Goal: Task Accomplishment & Management: Use online tool/utility

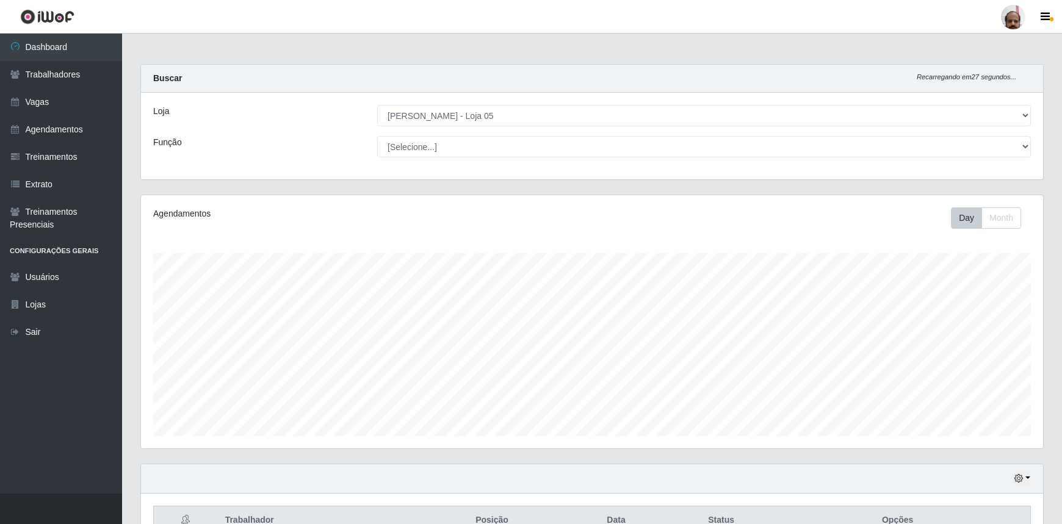
select select "252"
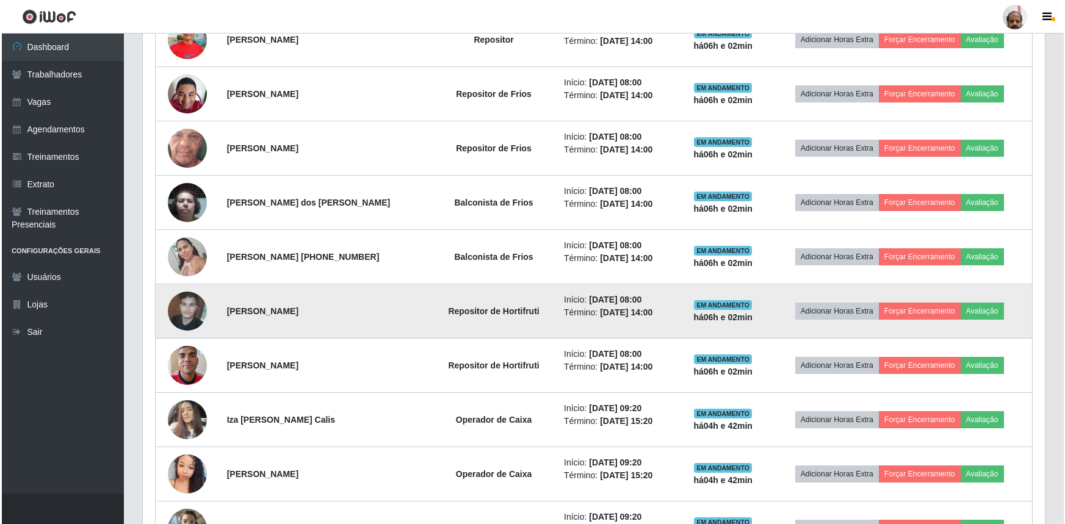
scroll to position [747, 0]
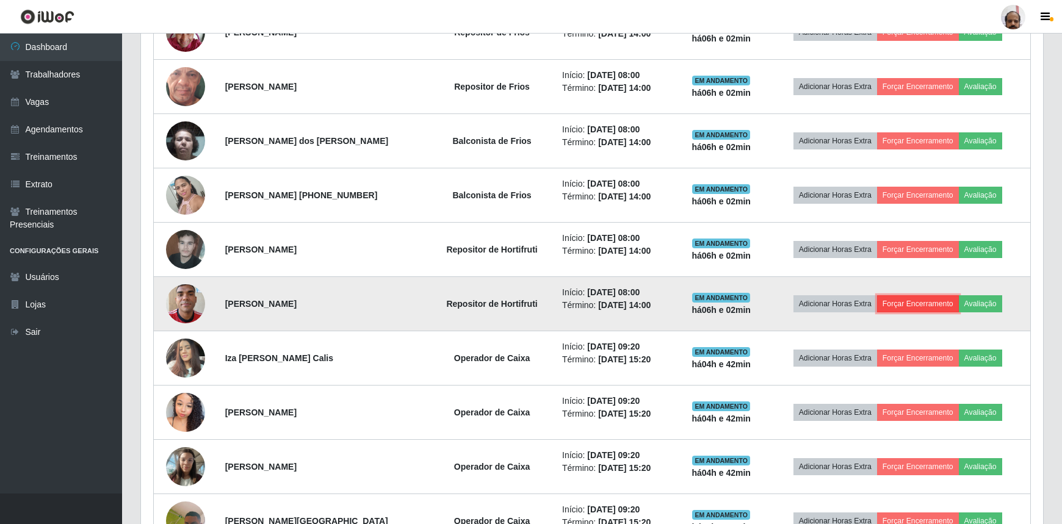
click at [936, 298] on button "Forçar Encerramento" at bounding box center [918, 303] width 82 height 17
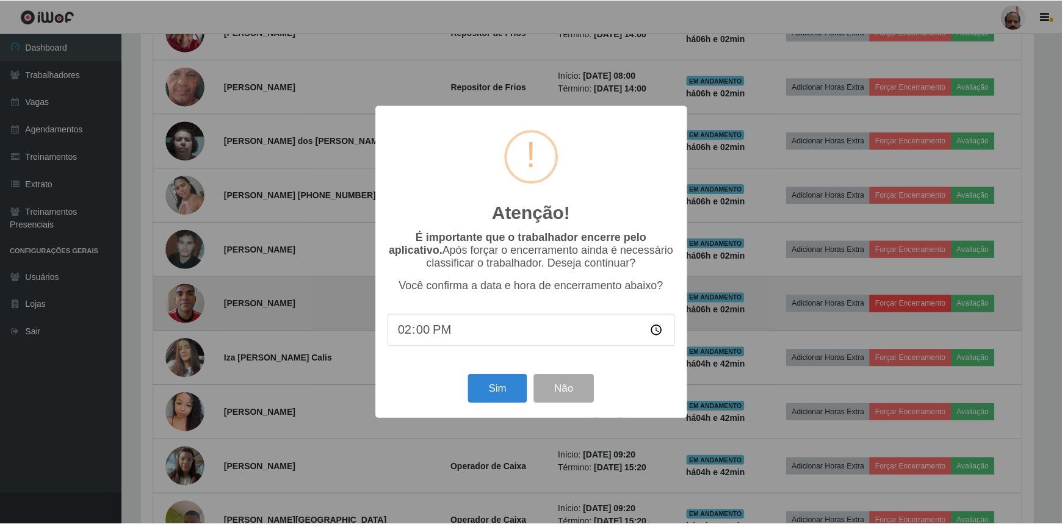
scroll to position [253, 896]
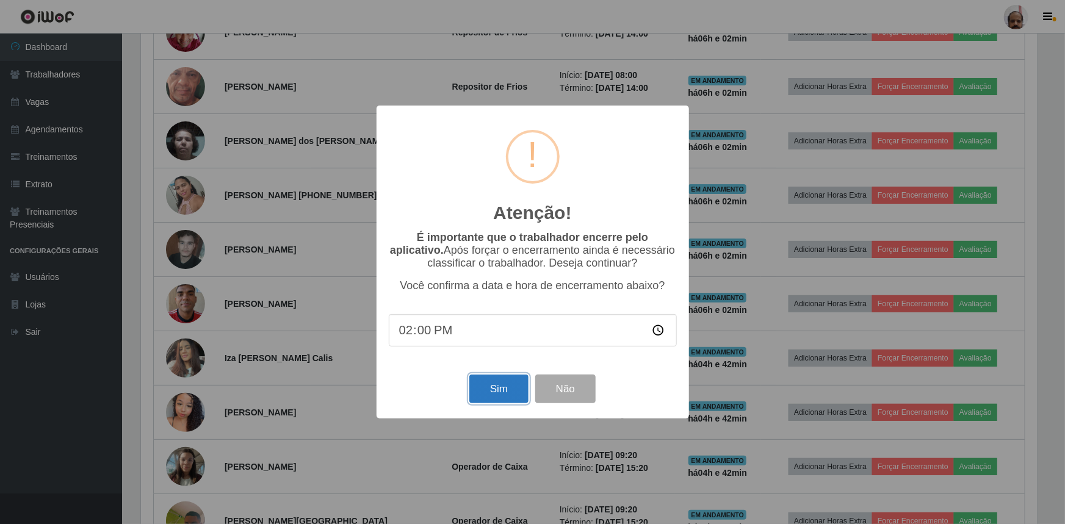
click at [504, 393] on button "Sim" at bounding box center [498, 389] width 59 height 29
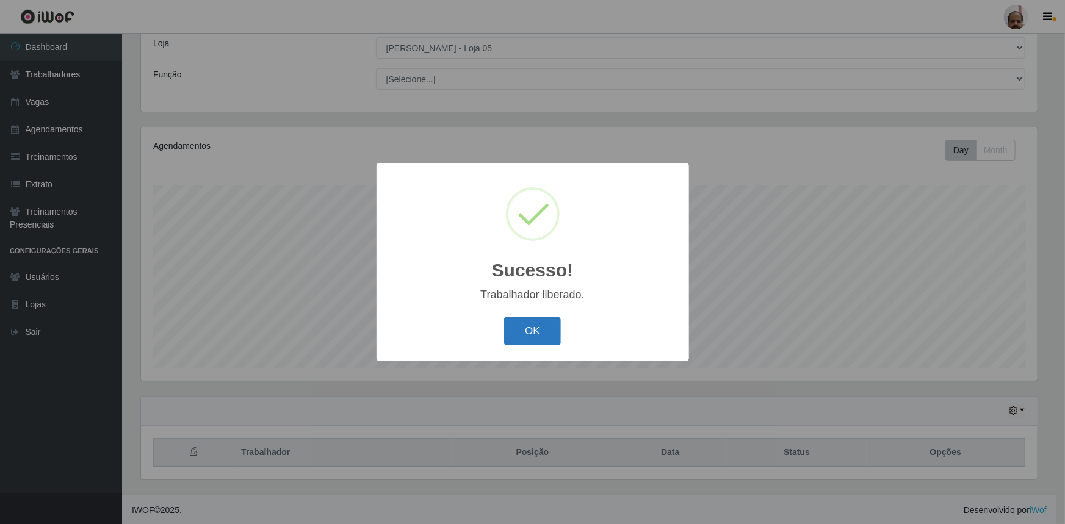
click at [536, 329] on button "OK" at bounding box center [532, 331] width 57 height 29
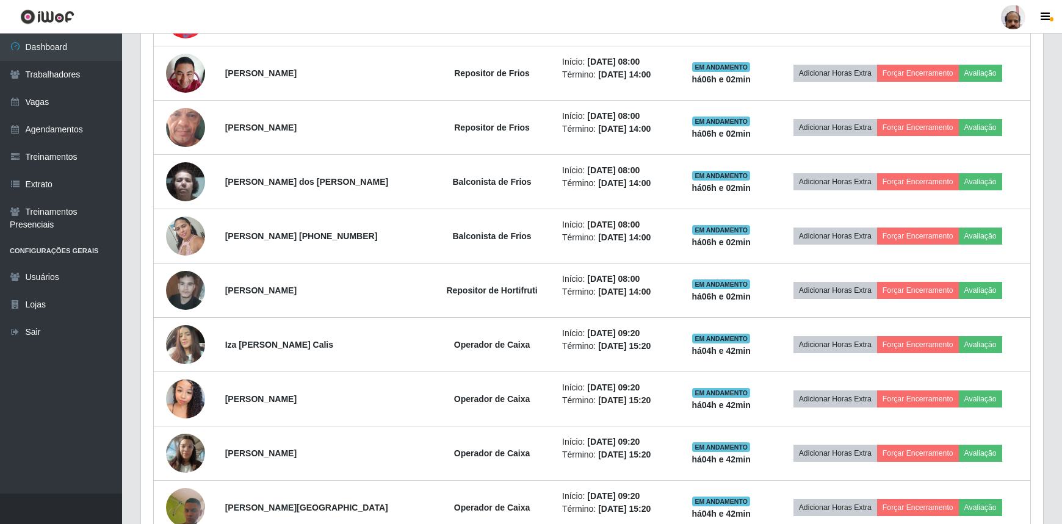
scroll to position [733, 0]
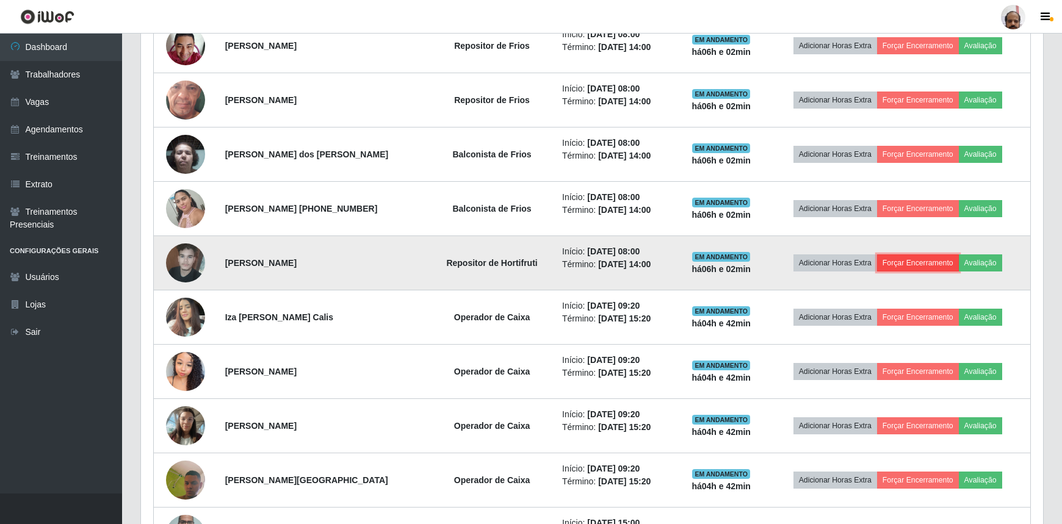
click at [915, 257] on button "Forçar Encerramento" at bounding box center [918, 262] width 82 height 17
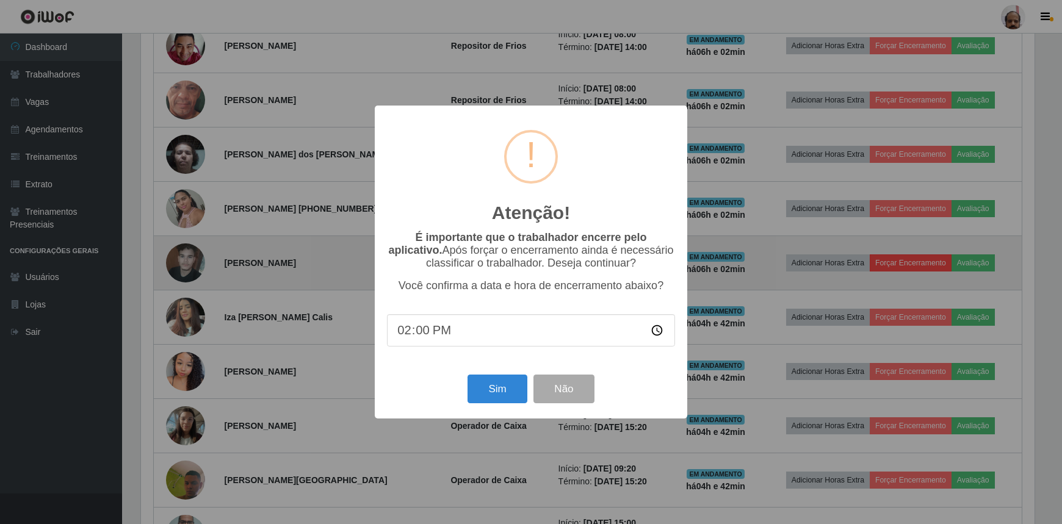
scroll to position [253, 896]
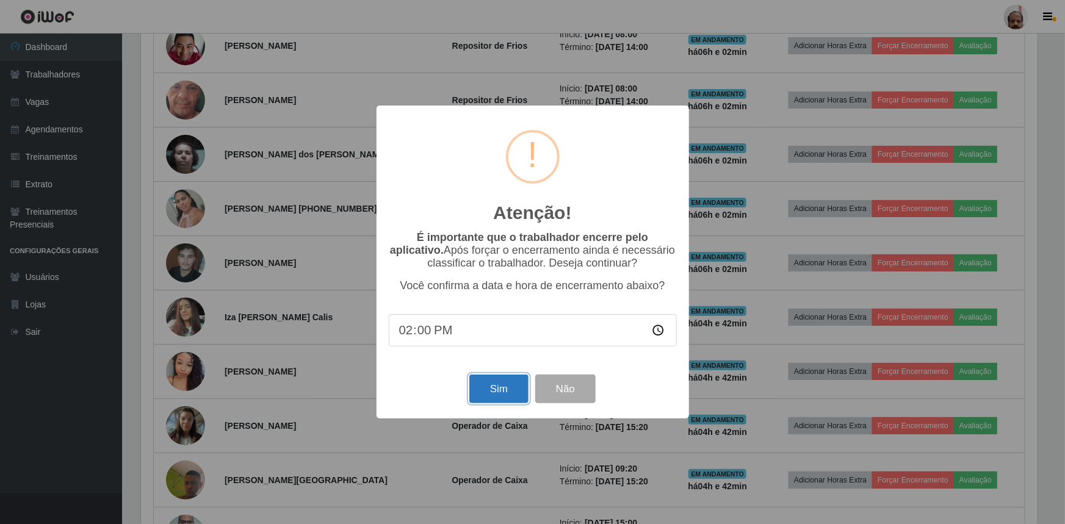
click at [503, 390] on button "Sim" at bounding box center [498, 389] width 59 height 29
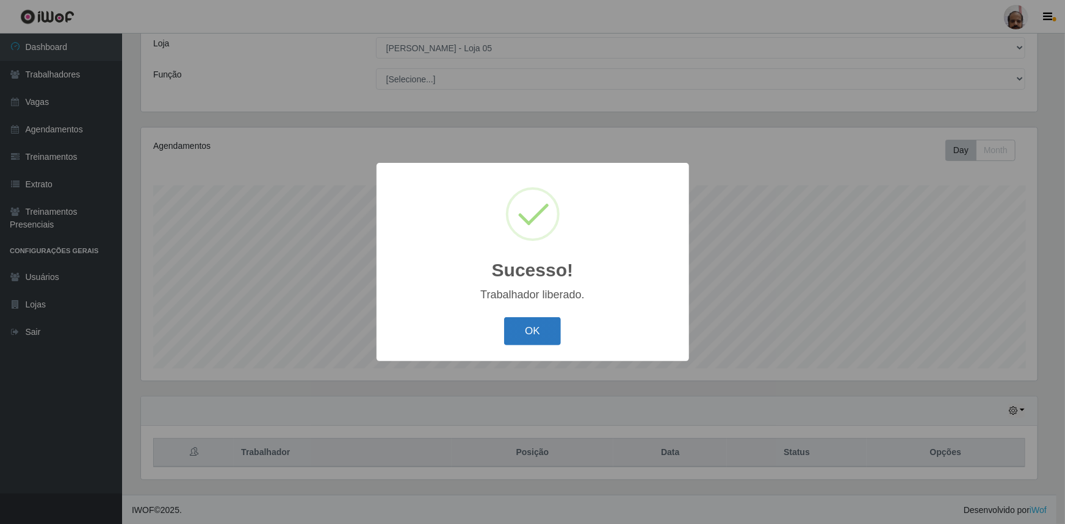
click at [545, 326] on button "OK" at bounding box center [532, 331] width 57 height 29
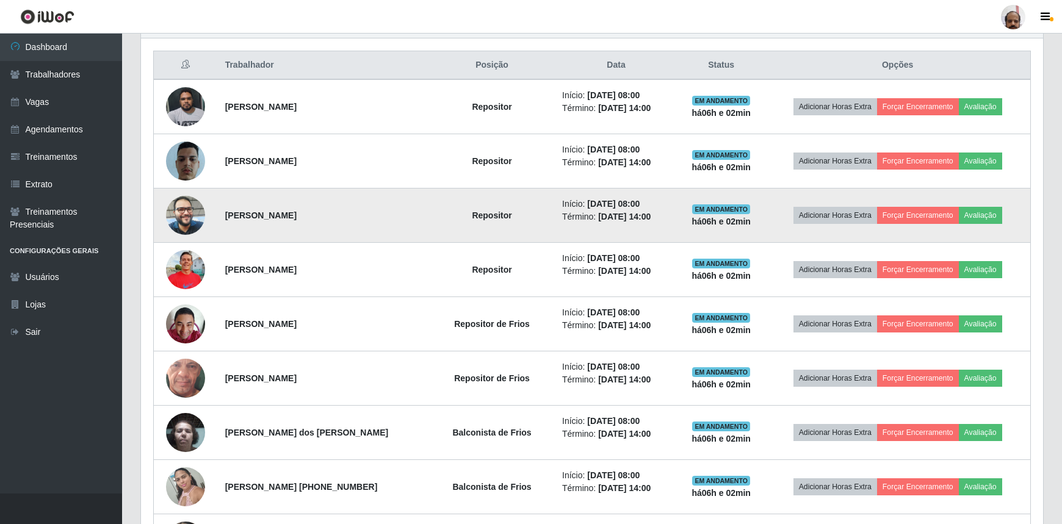
scroll to position [456, 0]
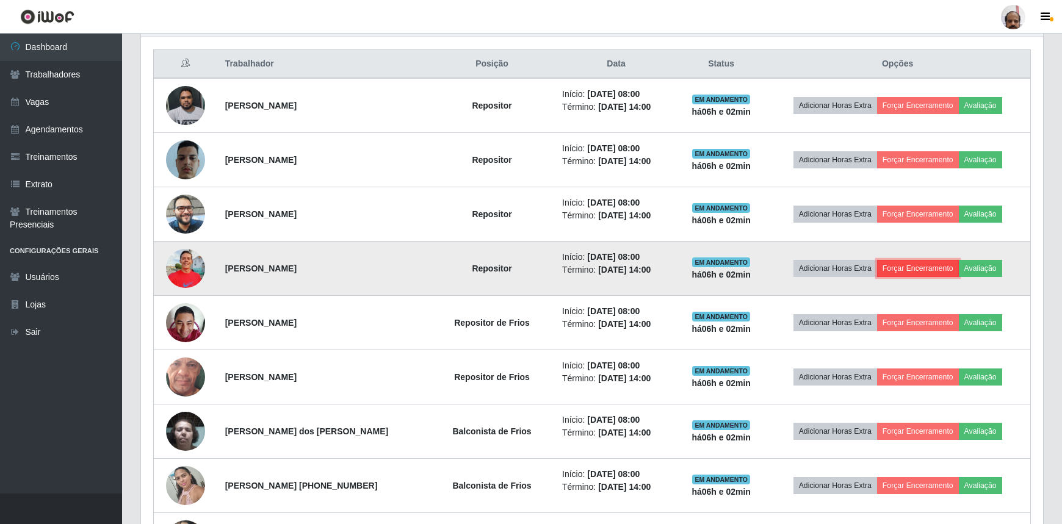
click at [921, 268] on button "Forçar Encerramento" at bounding box center [918, 268] width 82 height 17
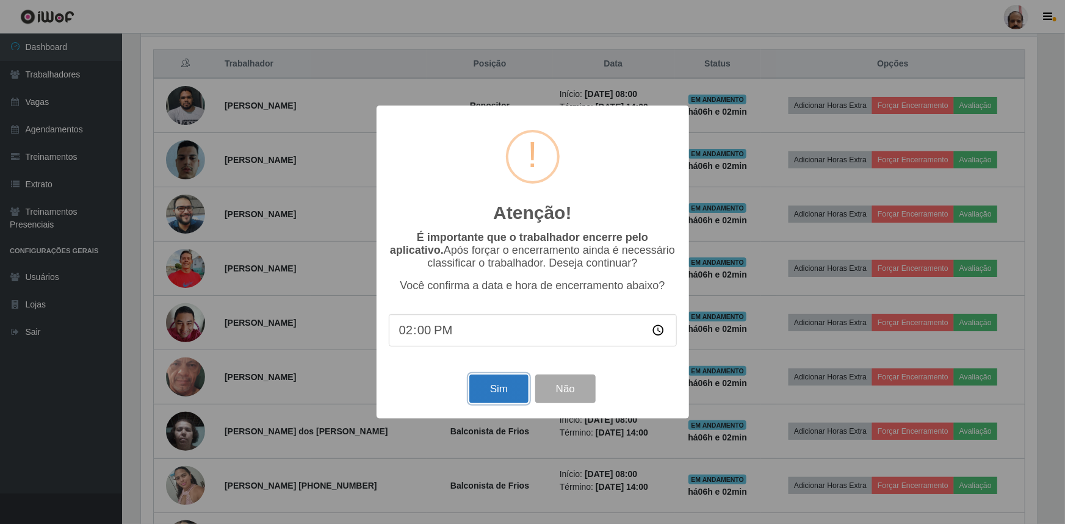
click at [500, 392] on button "Sim" at bounding box center [498, 389] width 59 height 29
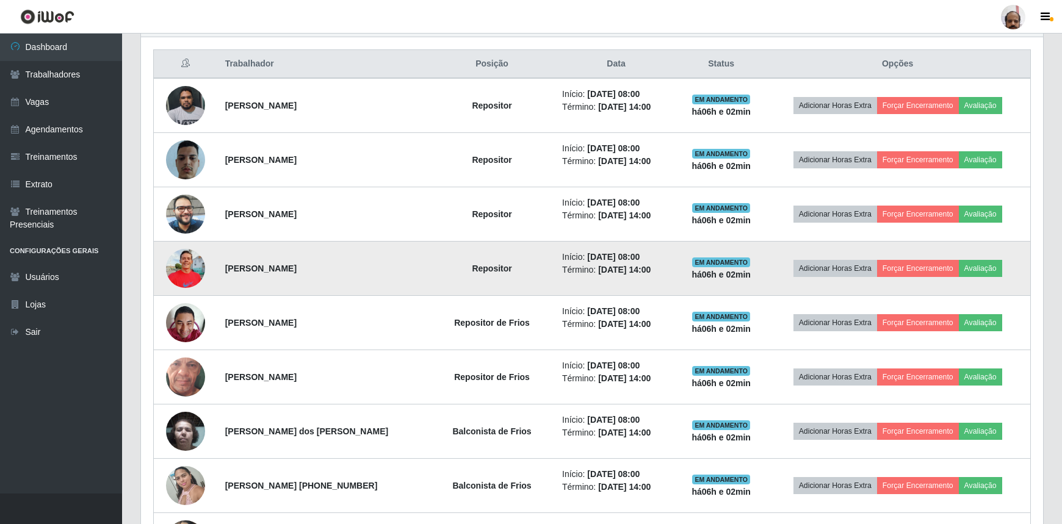
scroll to position [0, 0]
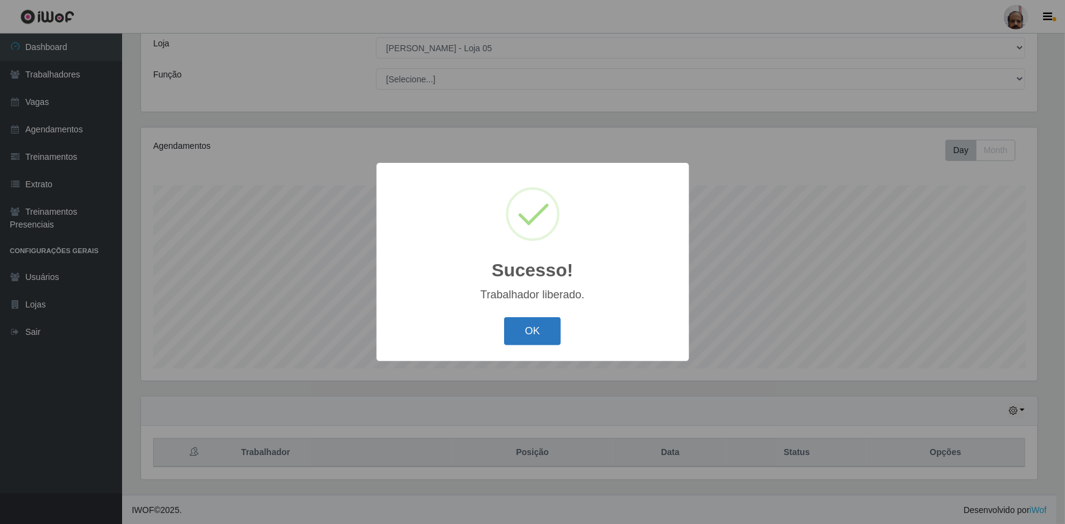
click at [534, 324] on button "OK" at bounding box center [532, 331] width 57 height 29
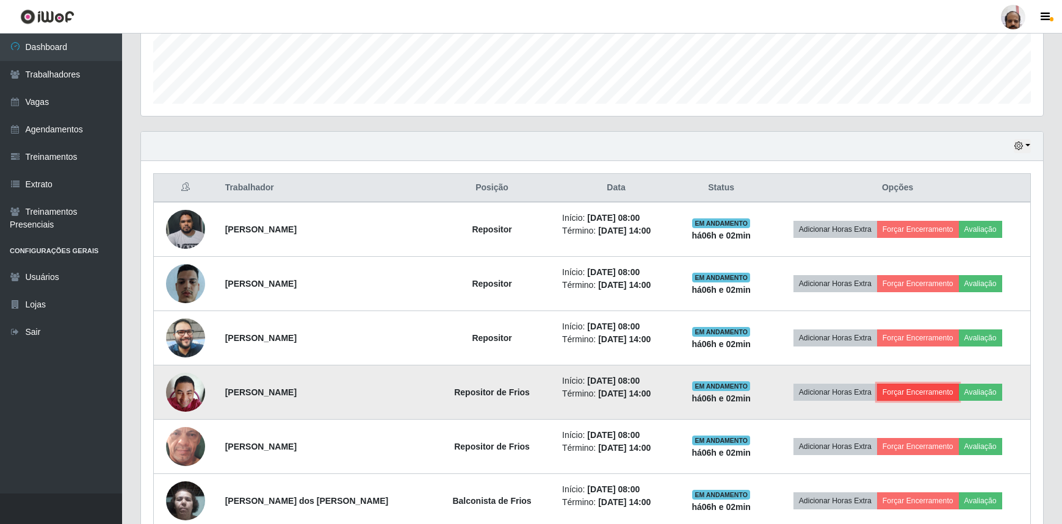
click at [918, 388] on button "Forçar Encerramento" at bounding box center [918, 392] width 82 height 17
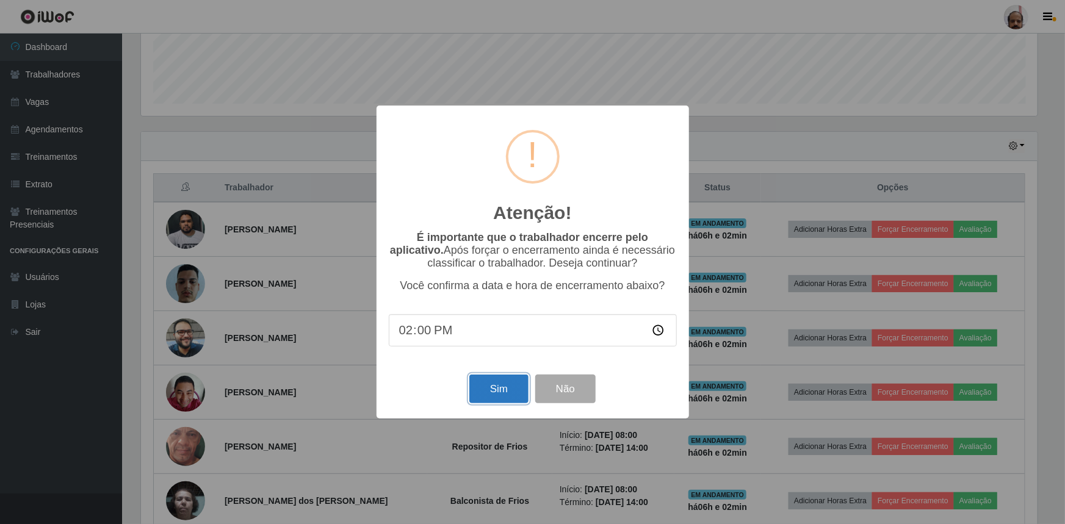
click at [512, 399] on button "Sim" at bounding box center [498, 389] width 59 height 29
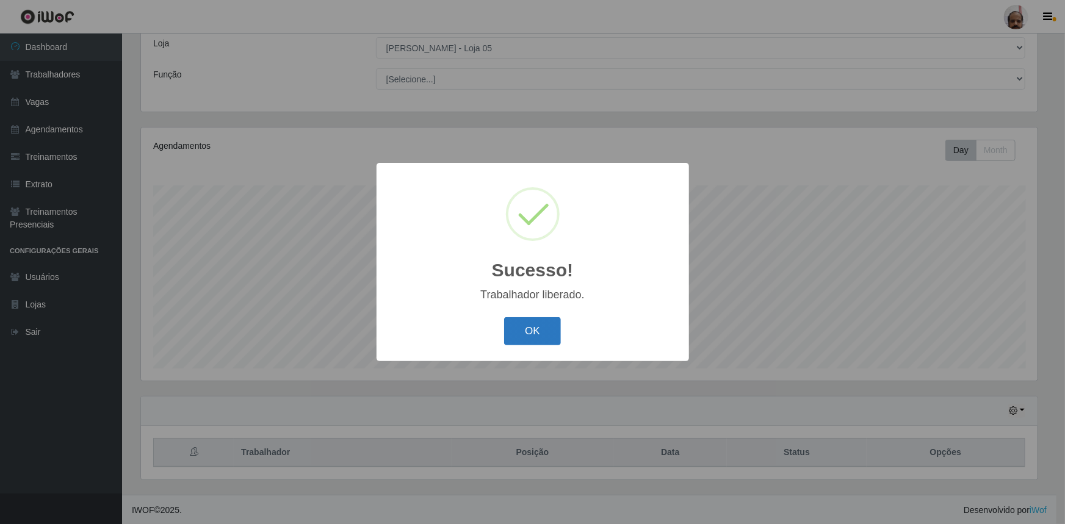
click at [538, 331] on button "OK" at bounding box center [532, 331] width 57 height 29
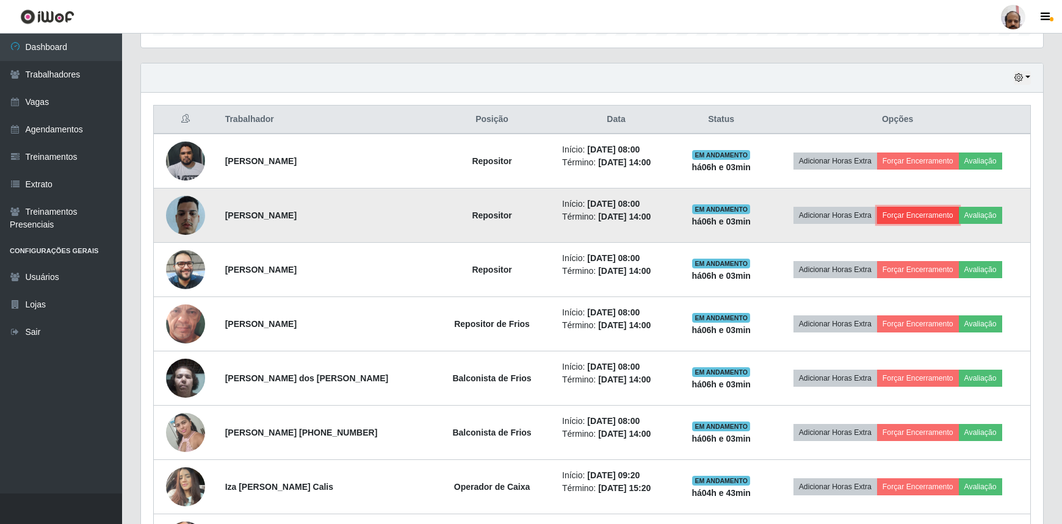
click at [913, 211] on button "Forçar Encerramento" at bounding box center [918, 215] width 82 height 17
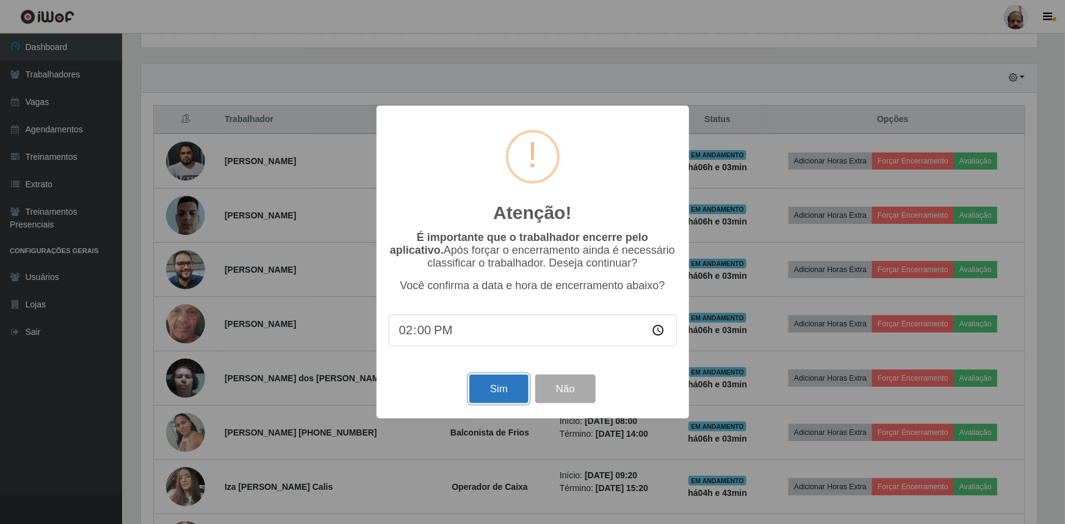
click at [490, 392] on button "Sim" at bounding box center [498, 389] width 59 height 29
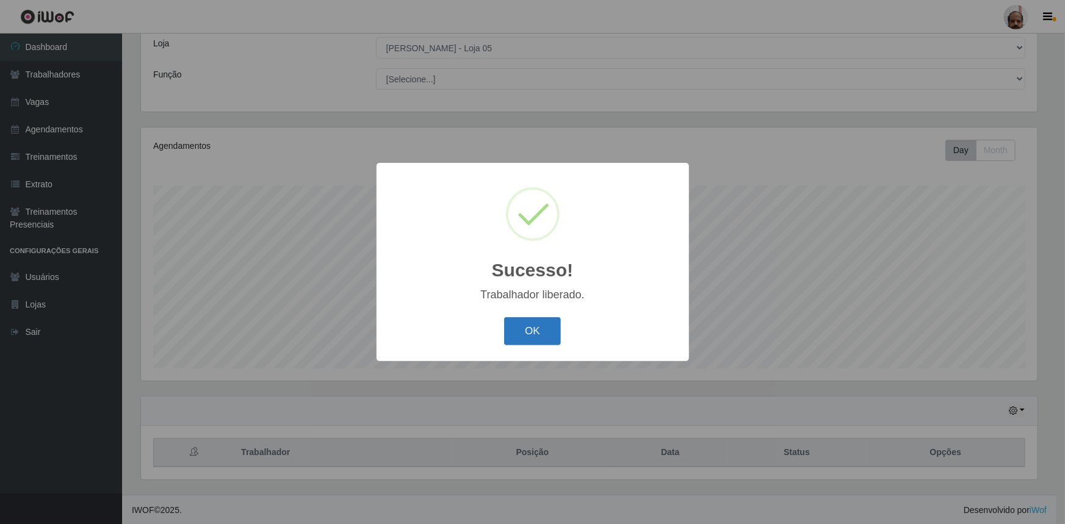
click at [534, 335] on button "OK" at bounding box center [532, 331] width 57 height 29
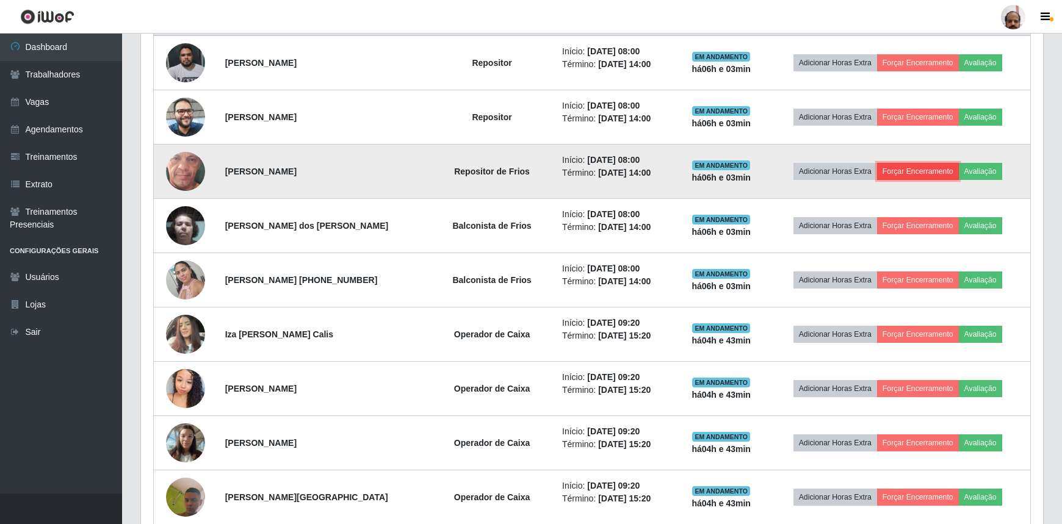
click at [927, 165] on button "Forçar Encerramento" at bounding box center [918, 171] width 82 height 17
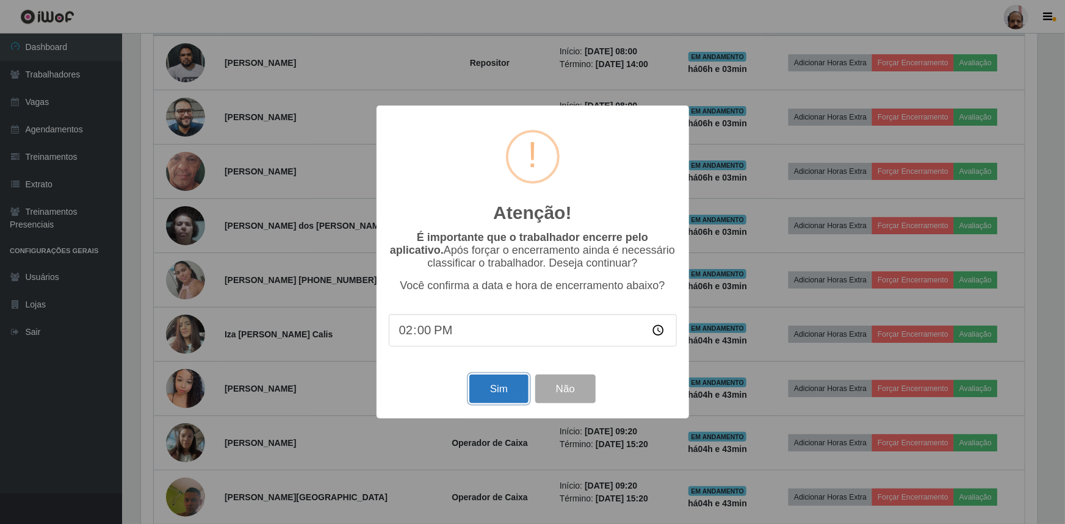
click at [498, 393] on button "Sim" at bounding box center [498, 389] width 59 height 29
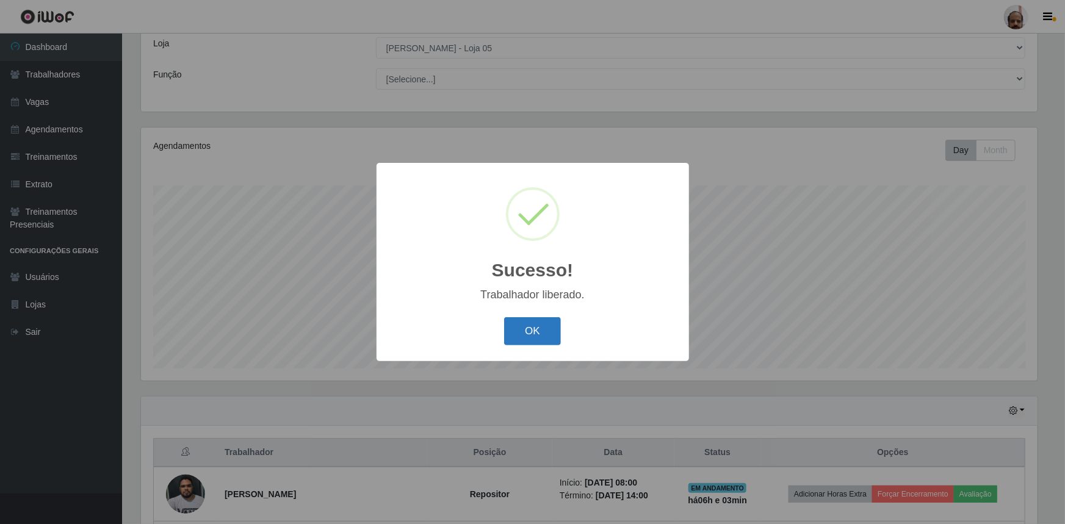
click at [524, 329] on button "OK" at bounding box center [532, 331] width 57 height 29
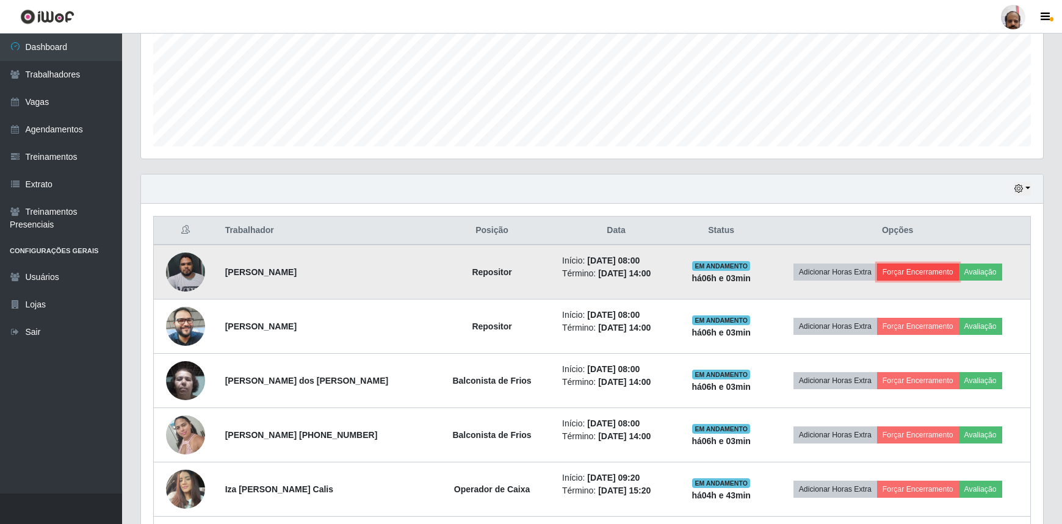
click at [925, 272] on button "Forçar Encerramento" at bounding box center [918, 272] width 82 height 17
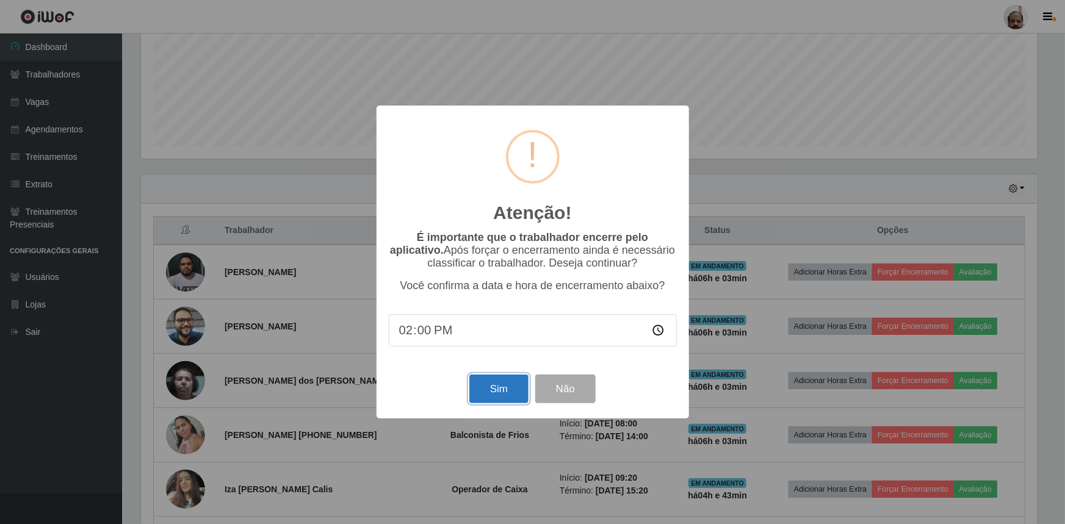
click at [503, 389] on button "Sim" at bounding box center [498, 389] width 59 height 29
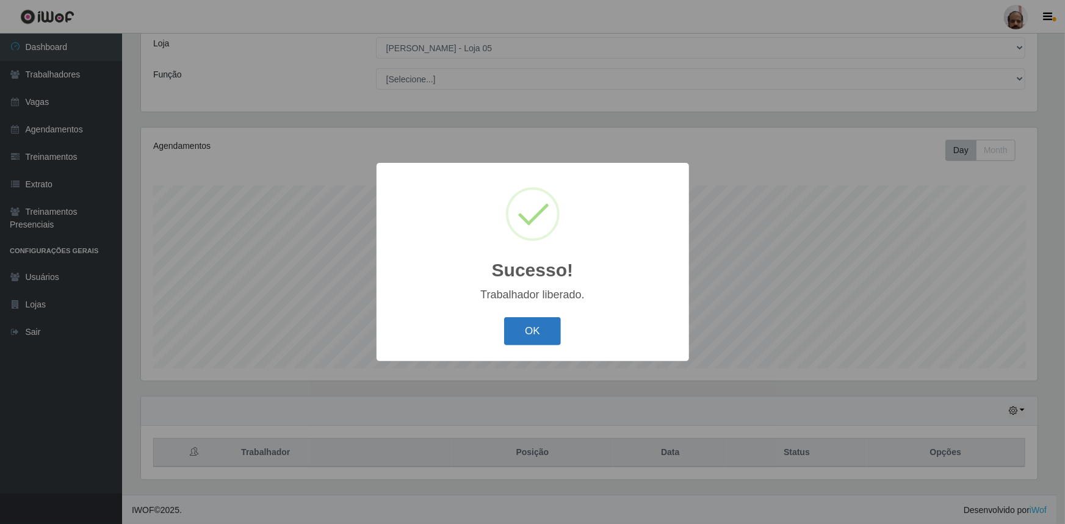
click at [529, 340] on button "OK" at bounding box center [532, 331] width 57 height 29
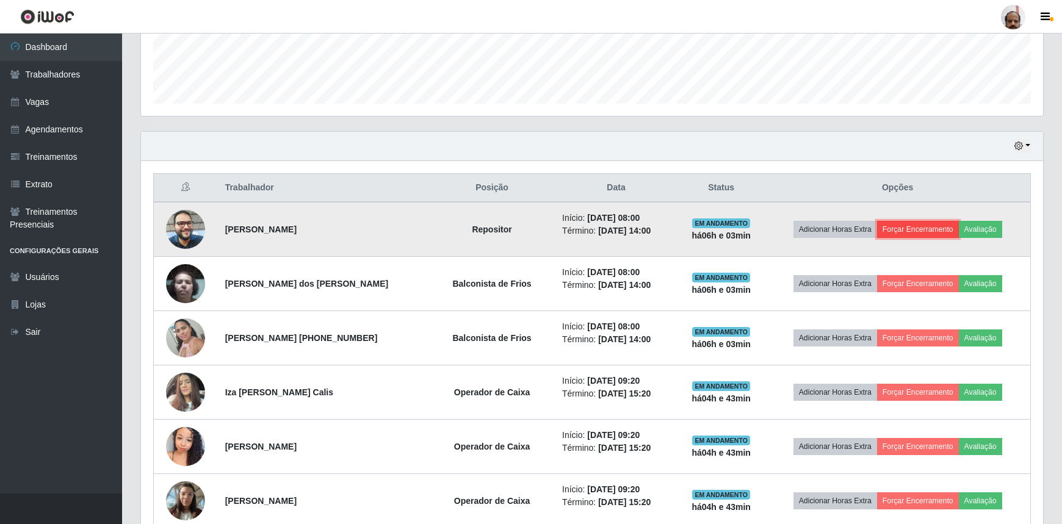
click at [905, 228] on button "Forçar Encerramento" at bounding box center [918, 229] width 82 height 17
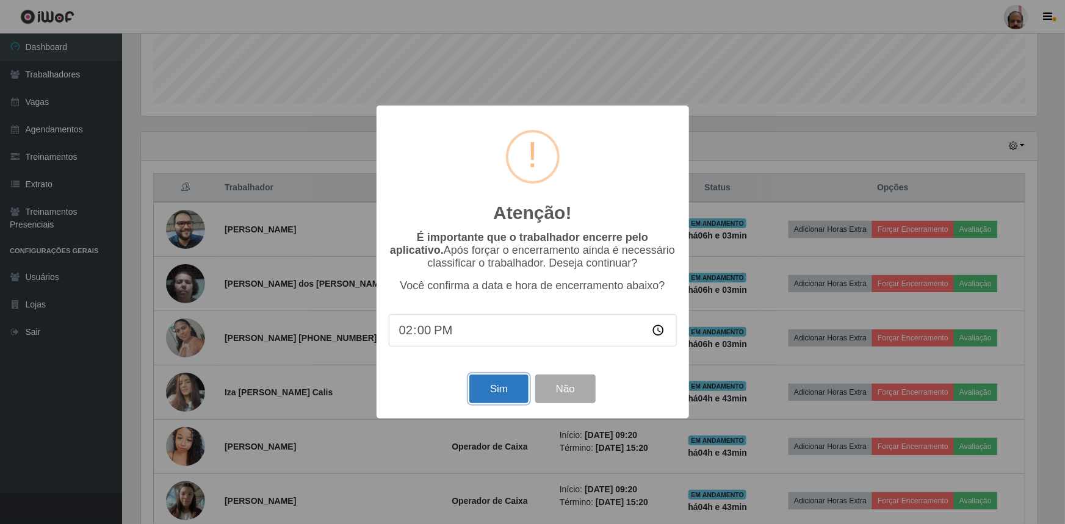
click at [503, 384] on button "Sim" at bounding box center [498, 389] width 59 height 29
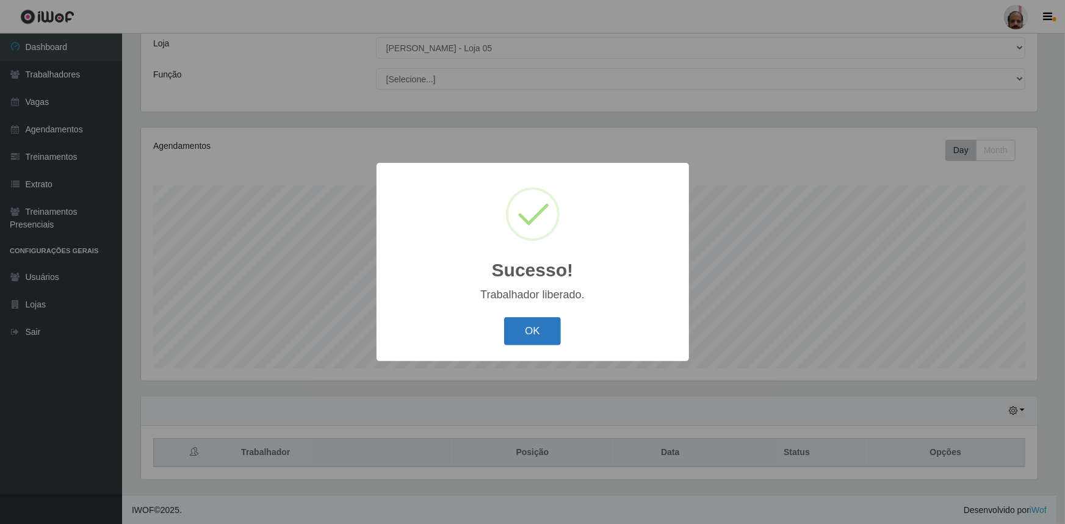
click at [537, 325] on button "OK" at bounding box center [532, 331] width 57 height 29
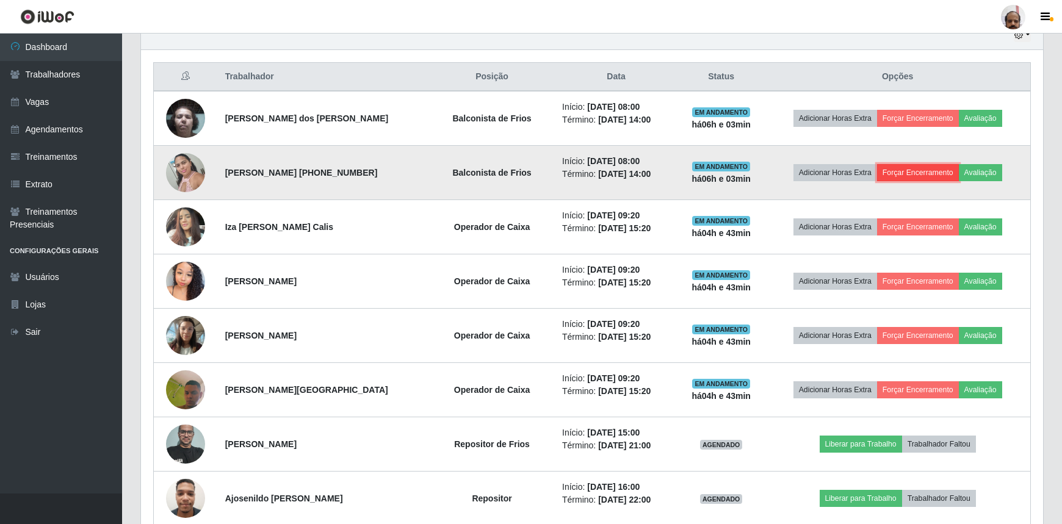
click at [911, 167] on button "Forçar Encerramento" at bounding box center [918, 172] width 82 height 17
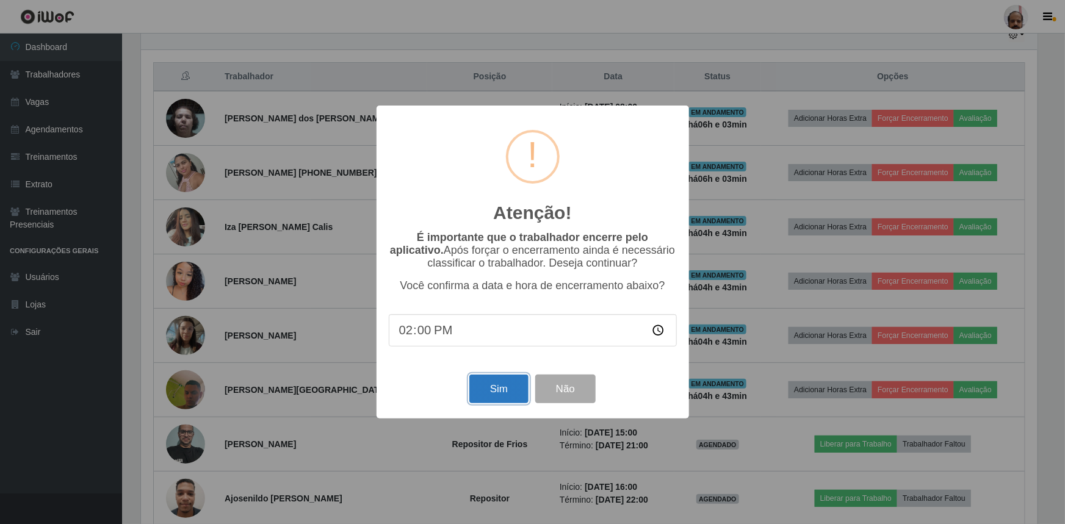
click at [483, 401] on button "Sim" at bounding box center [498, 389] width 59 height 29
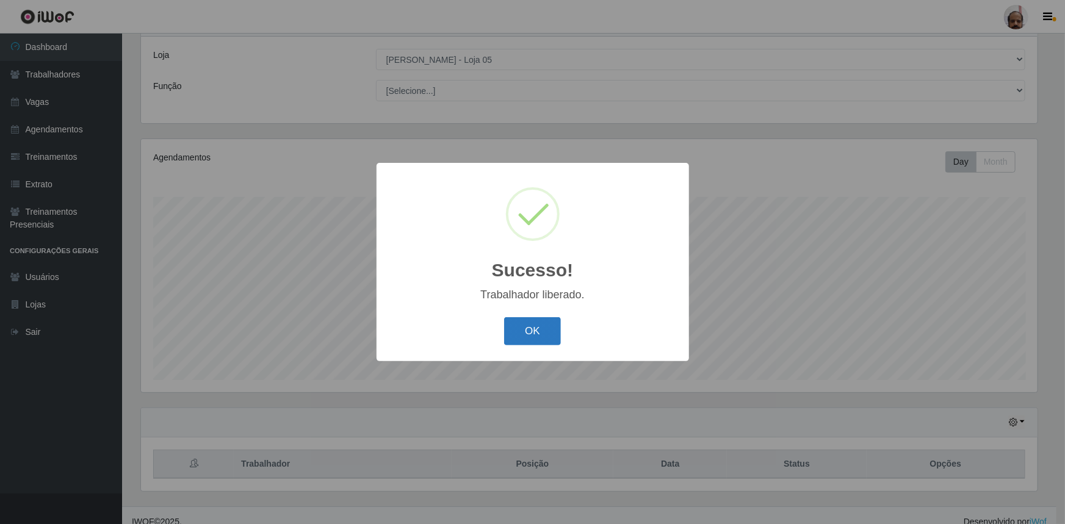
click at [541, 328] on button "OK" at bounding box center [532, 331] width 57 height 29
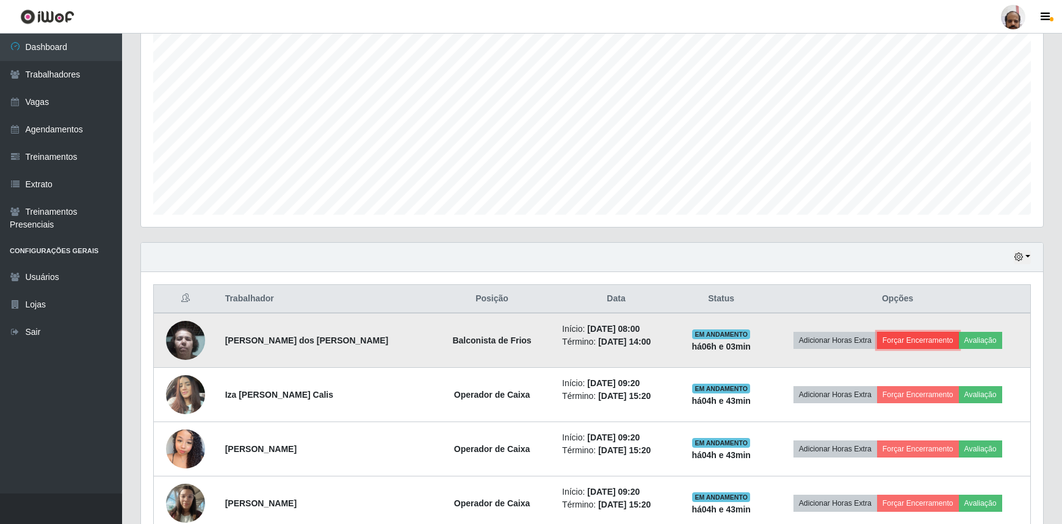
click at [905, 343] on button "Forçar Encerramento" at bounding box center [918, 340] width 82 height 17
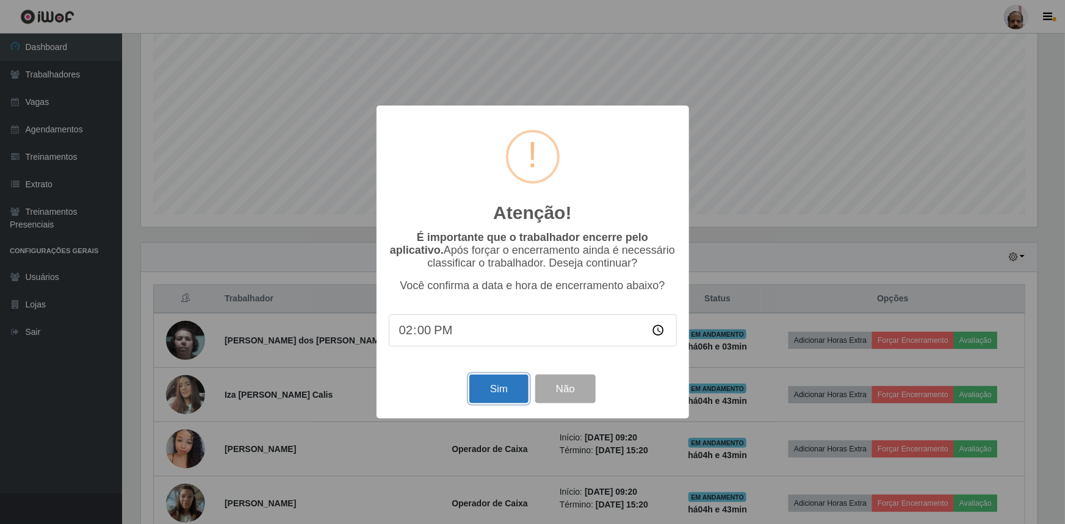
click at [512, 397] on button "Sim" at bounding box center [498, 389] width 59 height 29
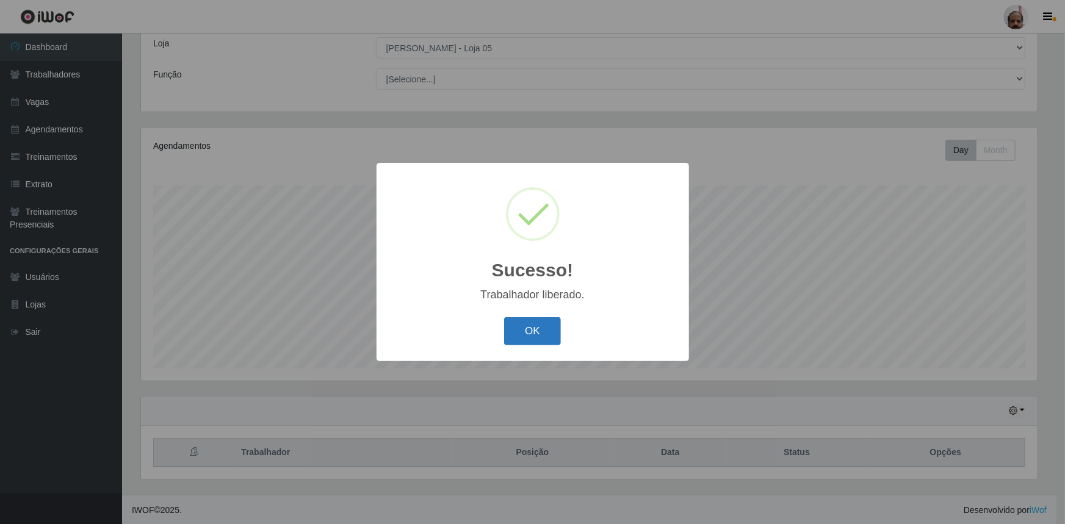
click at [542, 332] on button "OK" at bounding box center [532, 331] width 57 height 29
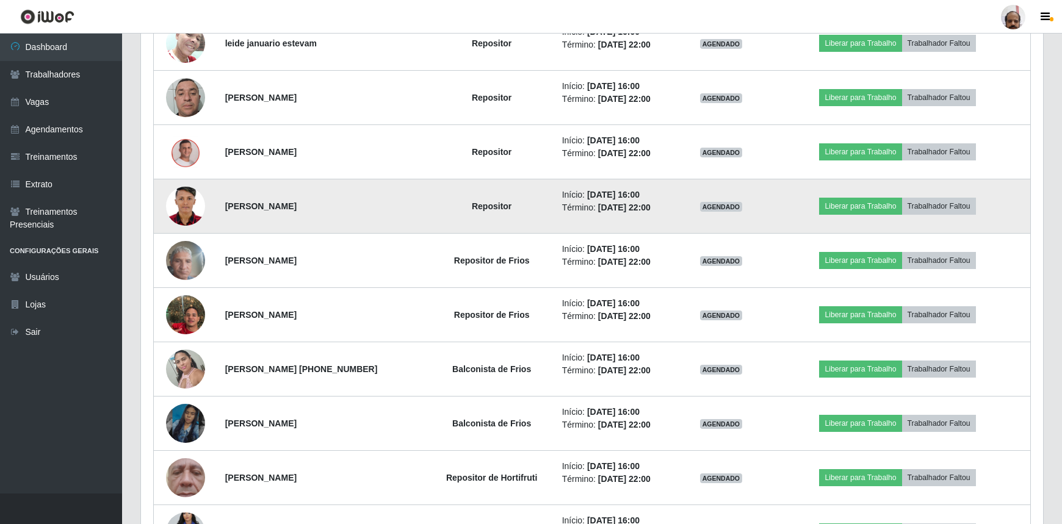
click at [168, 205] on img at bounding box center [185, 206] width 39 height 55
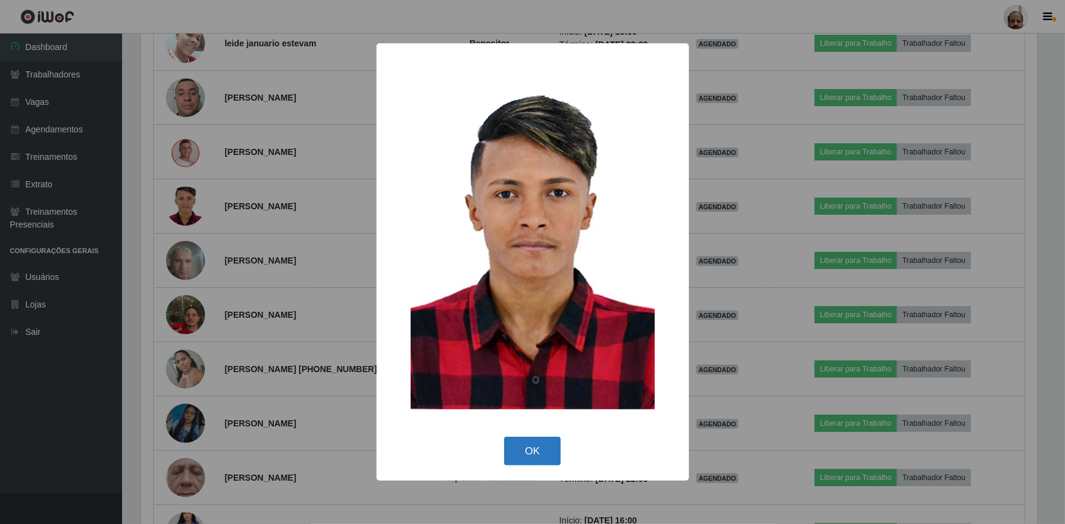
click at [539, 458] on button "OK" at bounding box center [532, 451] width 57 height 29
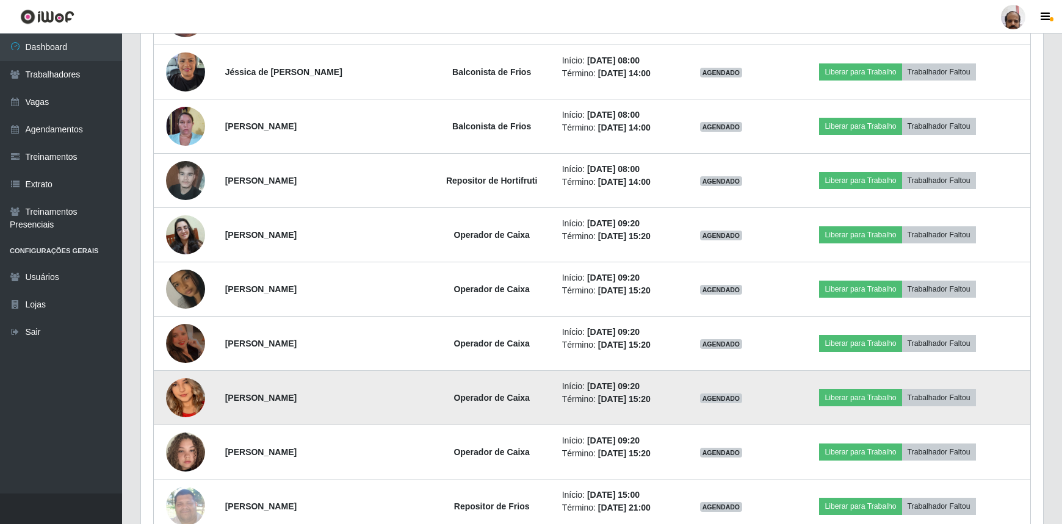
click at [178, 397] on img at bounding box center [185, 398] width 39 height 85
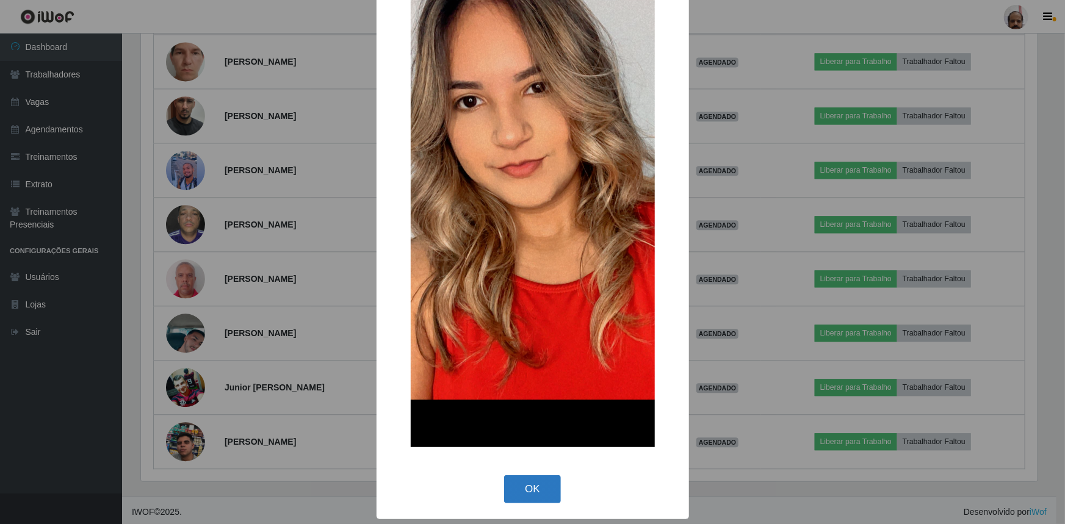
click at [536, 483] on button "OK" at bounding box center [532, 489] width 57 height 29
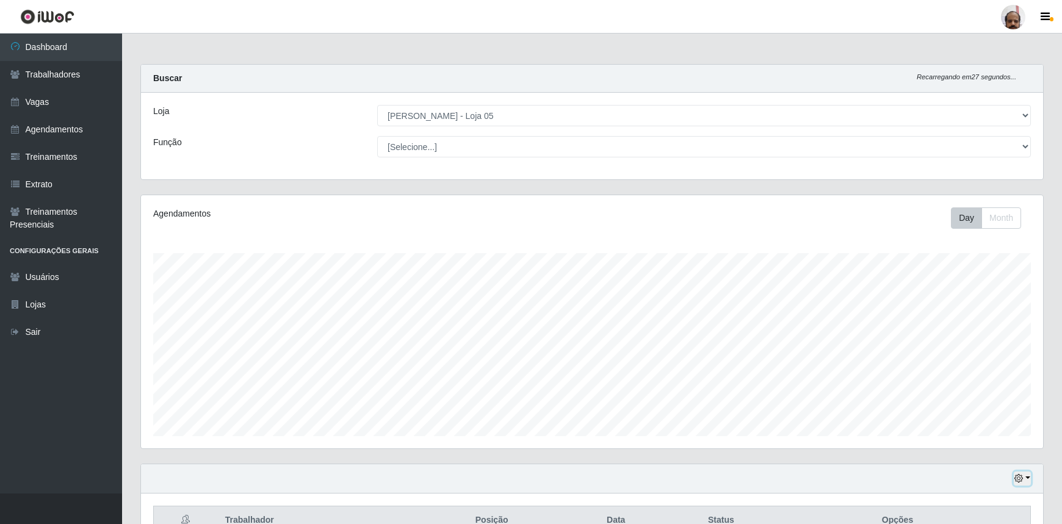
click at [1022, 476] on icon "button" at bounding box center [1018, 478] width 9 height 9
click at [965, 438] on button "1 Semana" at bounding box center [980, 434] width 96 height 26
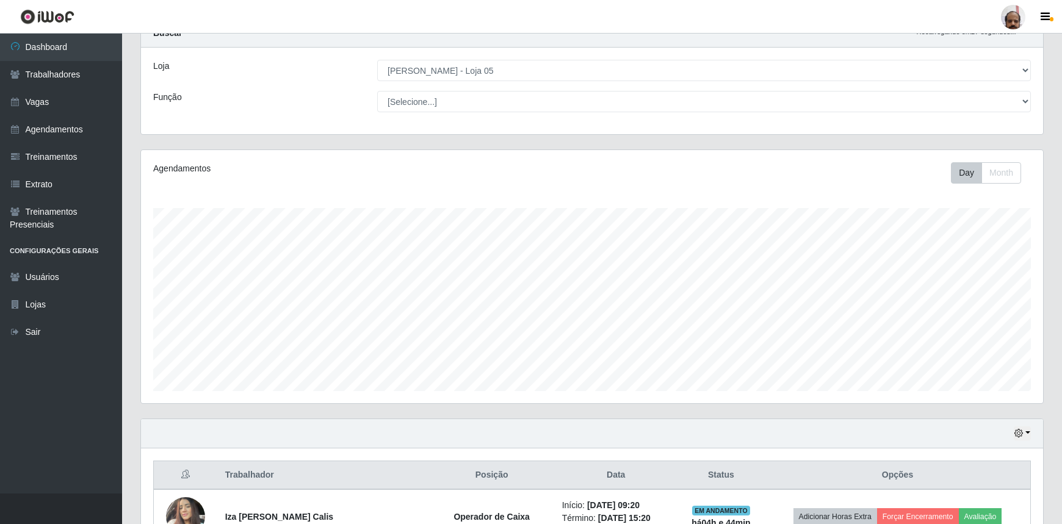
scroll to position [38, 0]
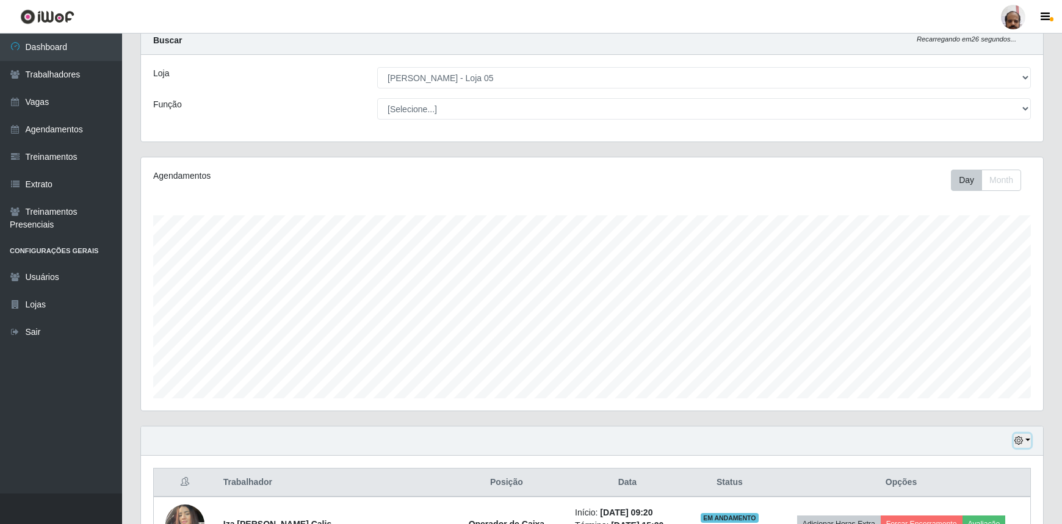
click at [1020, 438] on icon "button" at bounding box center [1018, 440] width 9 height 9
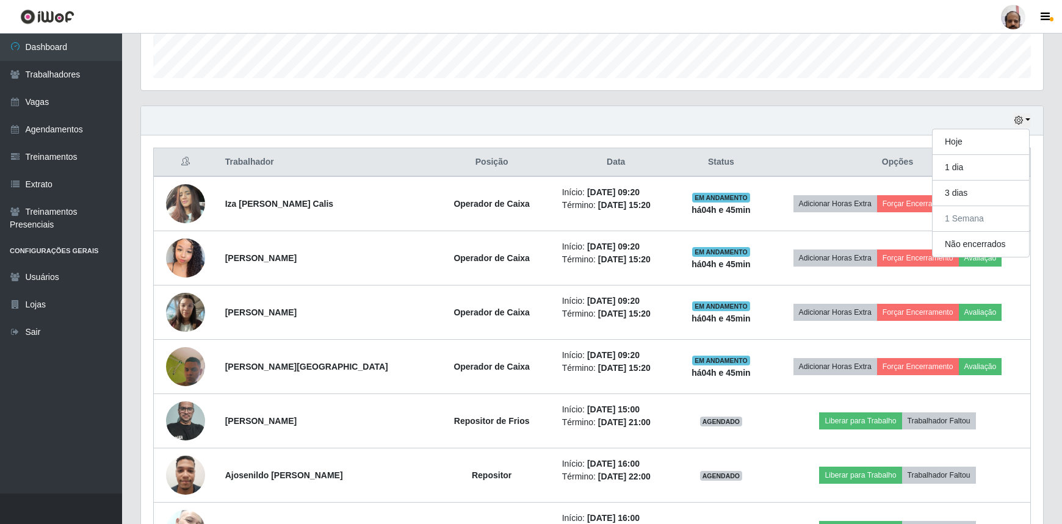
scroll to position [260, 0]
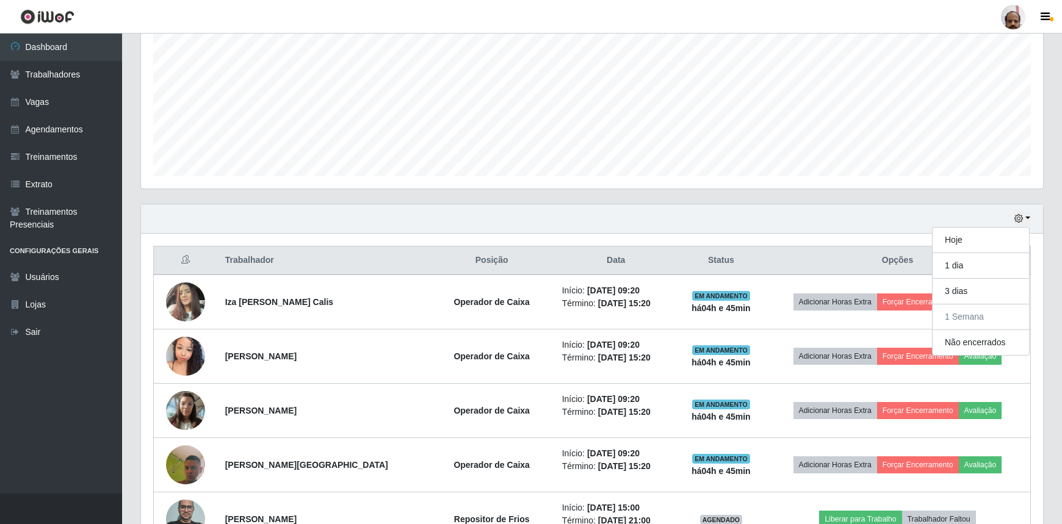
click at [691, 220] on div "Hoje 1 dia 3 dias 1 Semana Não encerrados" at bounding box center [592, 218] width 902 height 29
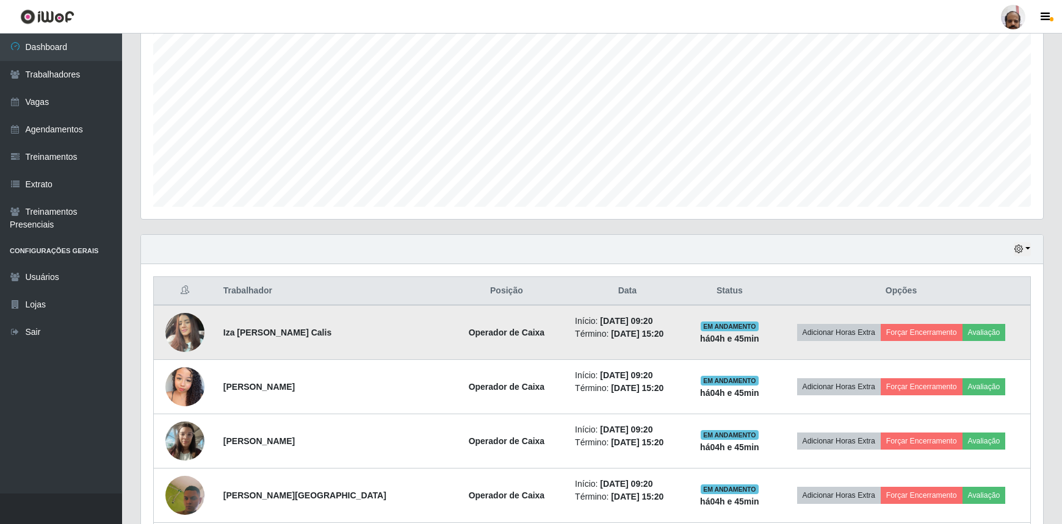
scroll to position [204, 0]
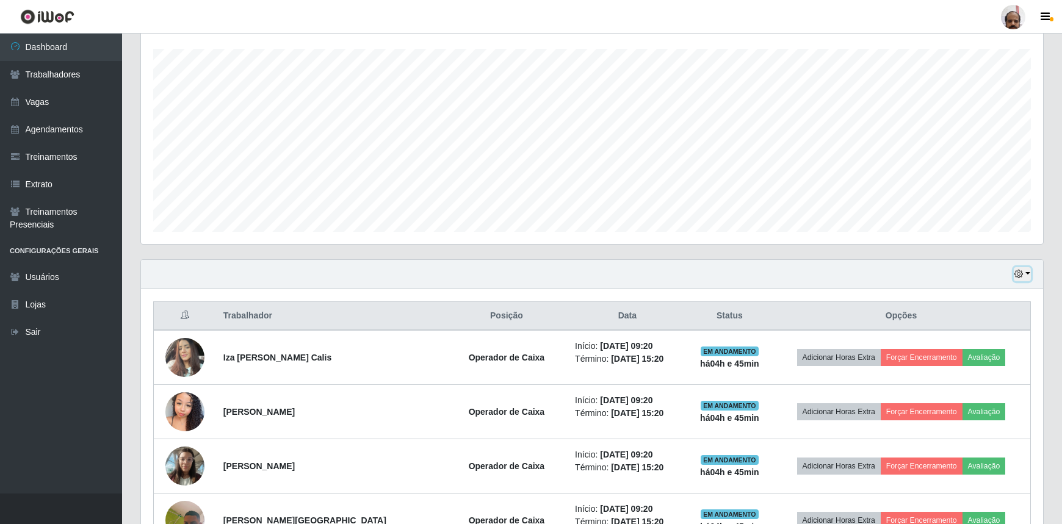
click at [1017, 278] on icon "button" at bounding box center [1018, 274] width 9 height 9
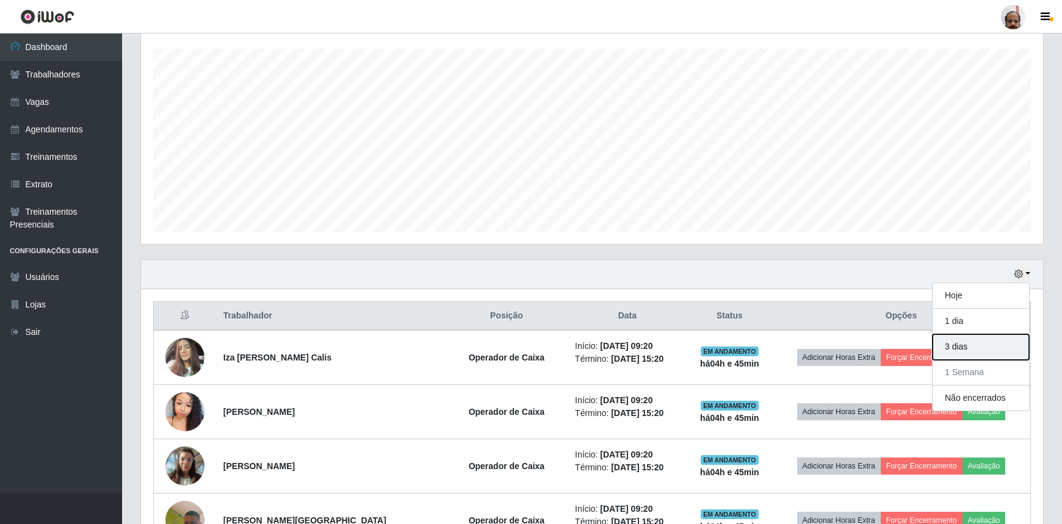
click at [959, 349] on button "3 dias" at bounding box center [980, 347] width 96 height 26
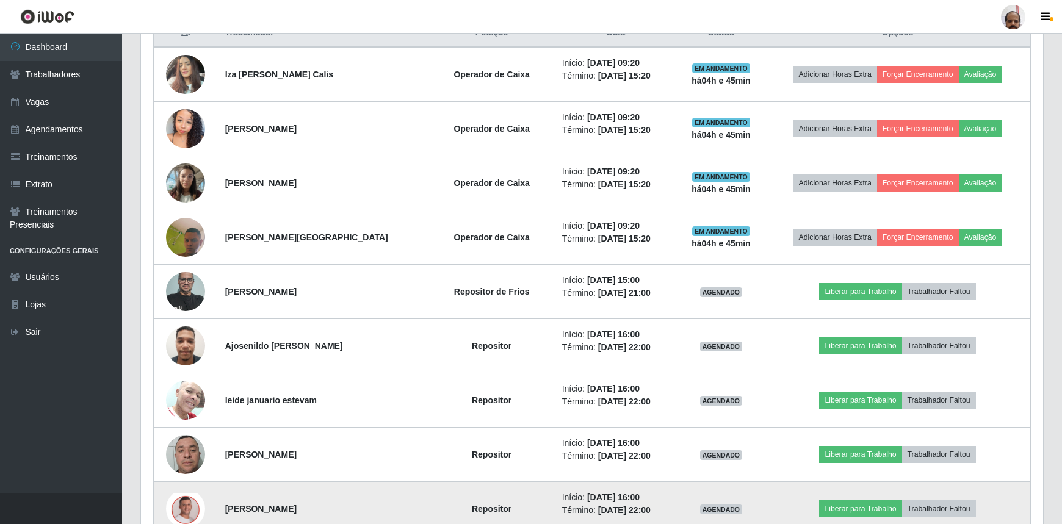
scroll to position [371, 0]
